Goal: Check status

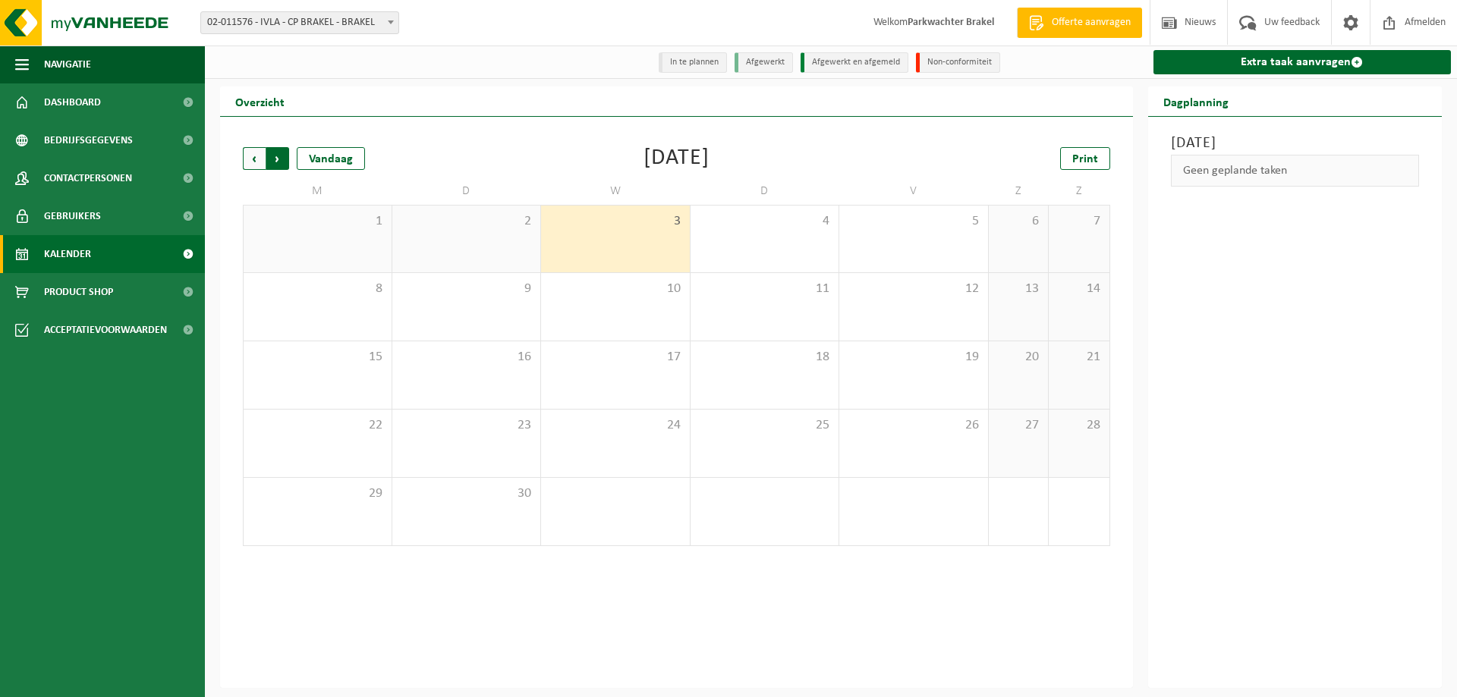
click at [257, 165] on span "Vorige" at bounding box center [254, 158] width 23 height 23
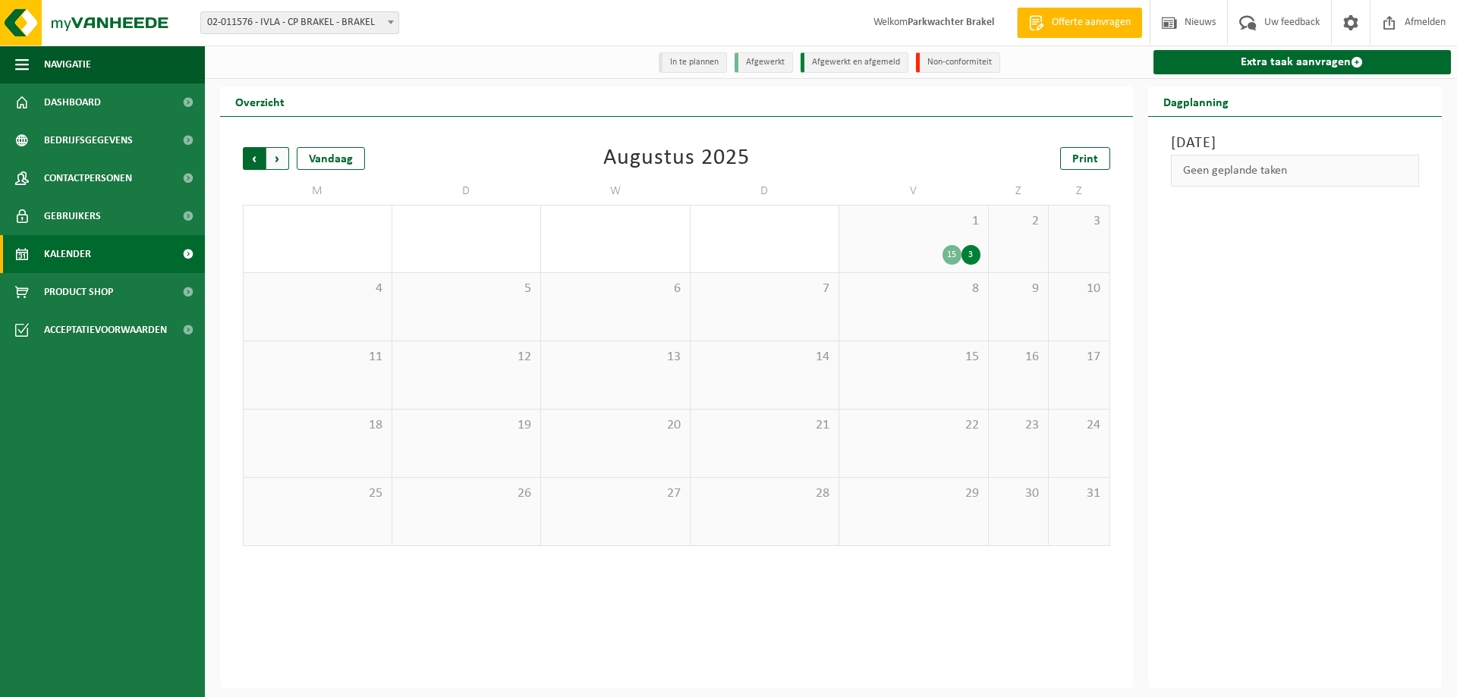
click at [275, 162] on span "Volgende" at bounding box center [277, 158] width 23 height 23
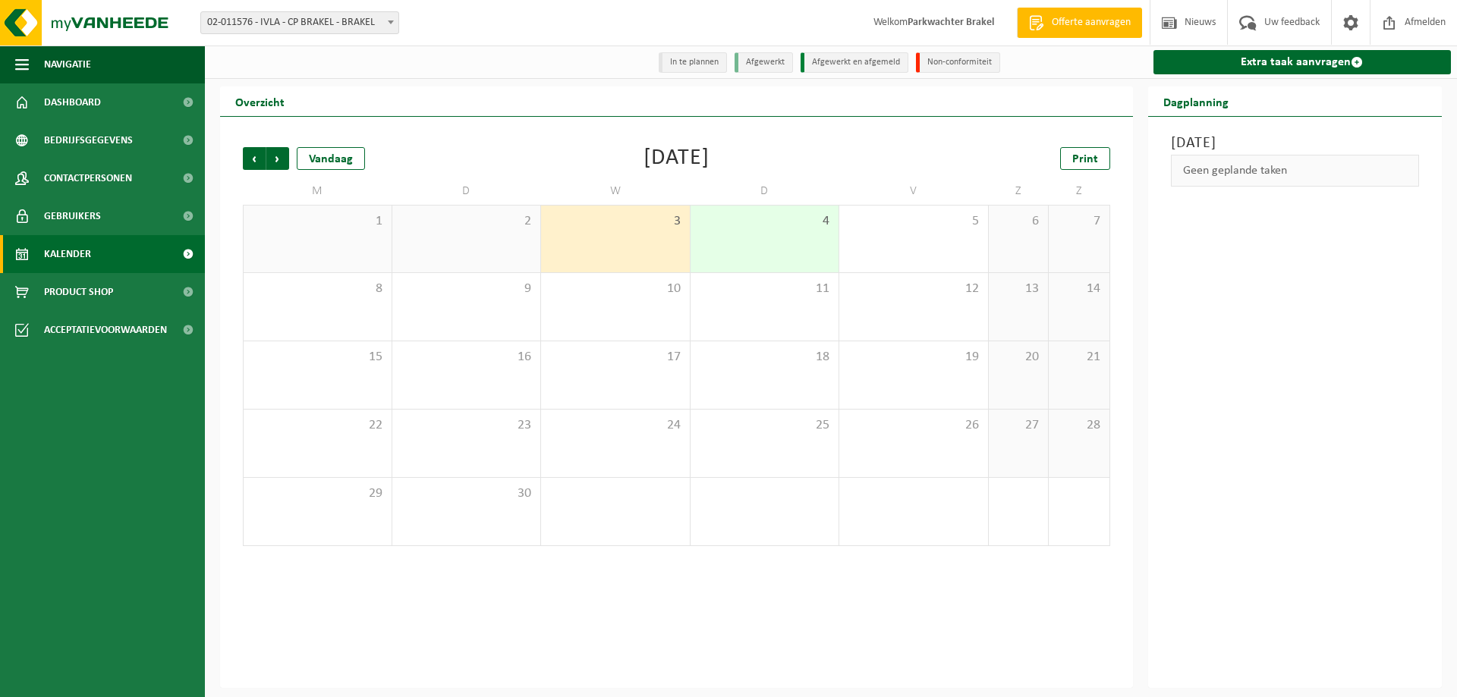
click at [780, 253] on div "4" at bounding box center [765, 239] width 149 height 67
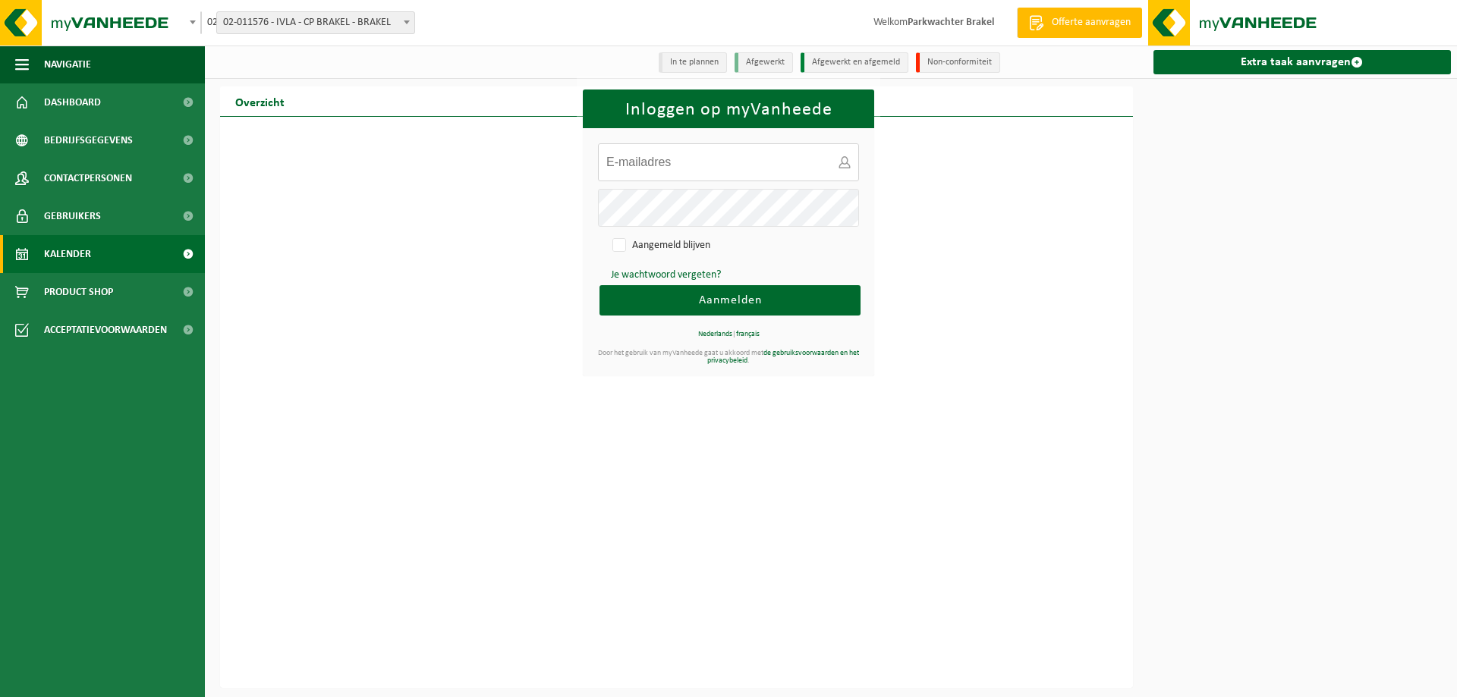
type input "recyclagepark@brakel.be"
click at [751, 299] on span "Aanmelden" at bounding box center [730, 300] width 63 height 12
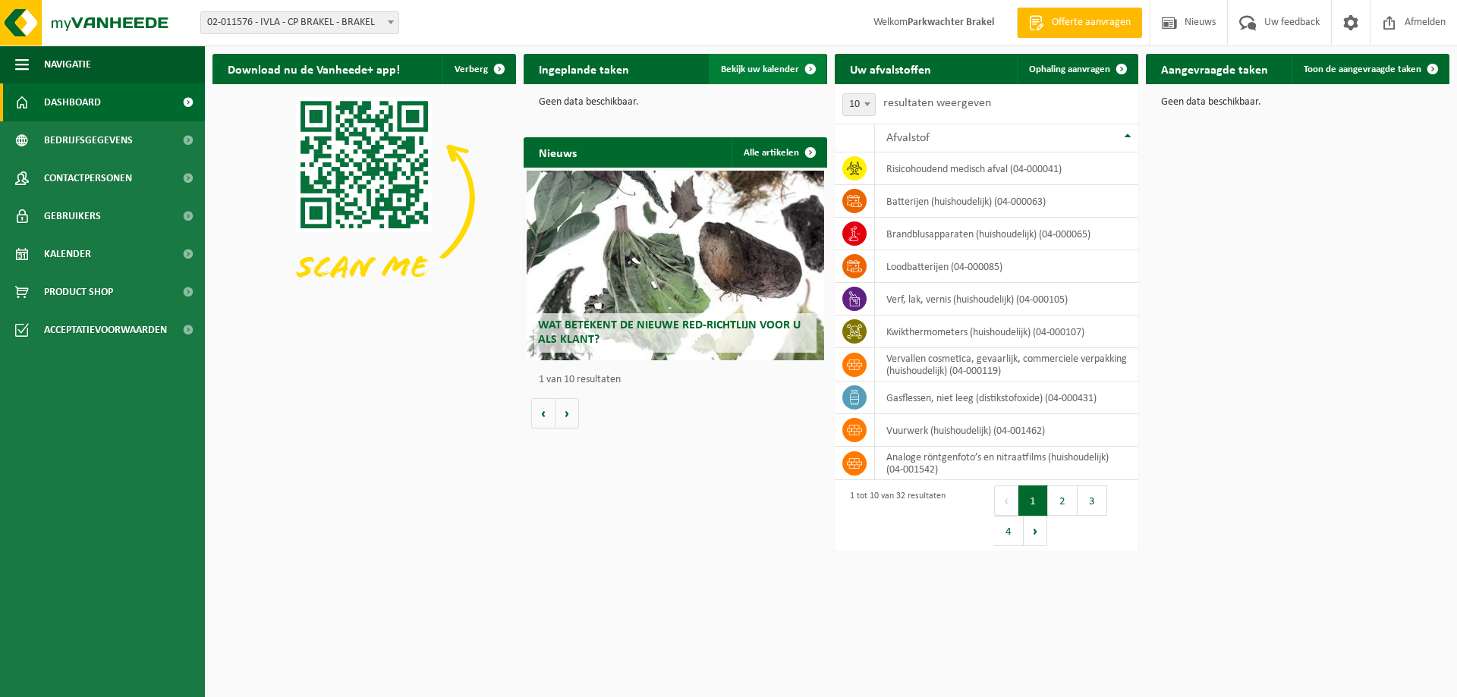
click at [811, 72] on span at bounding box center [810, 69] width 30 height 30
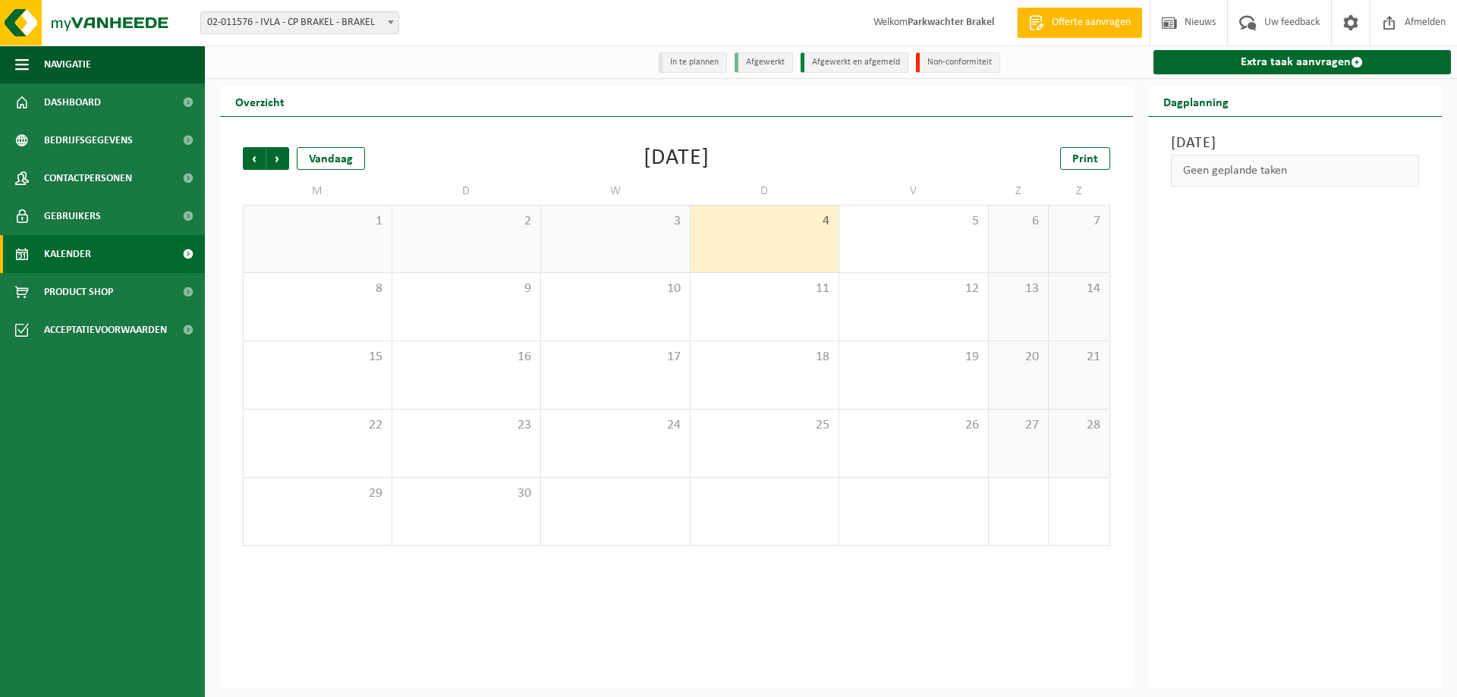
click at [687, 65] on li "In te plannen" at bounding box center [693, 62] width 68 height 20
click at [760, 59] on li "Afgewerkt" at bounding box center [764, 62] width 58 height 20
click at [251, 158] on span "Vorige" at bounding box center [254, 158] width 23 height 23
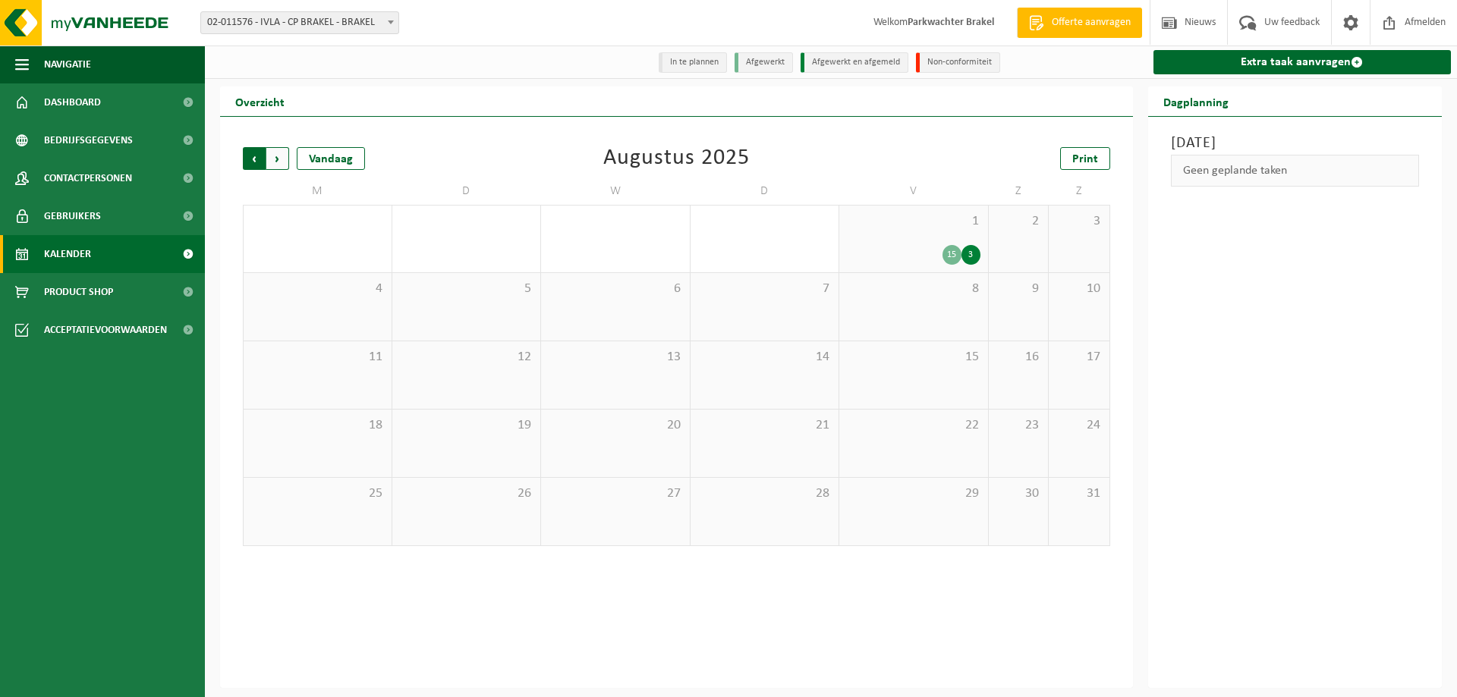
click at [280, 158] on span "Volgende" at bounding box center [277, 158] width 23 height 23
